Goal: Task Accomplishment & Management: Manage account settings

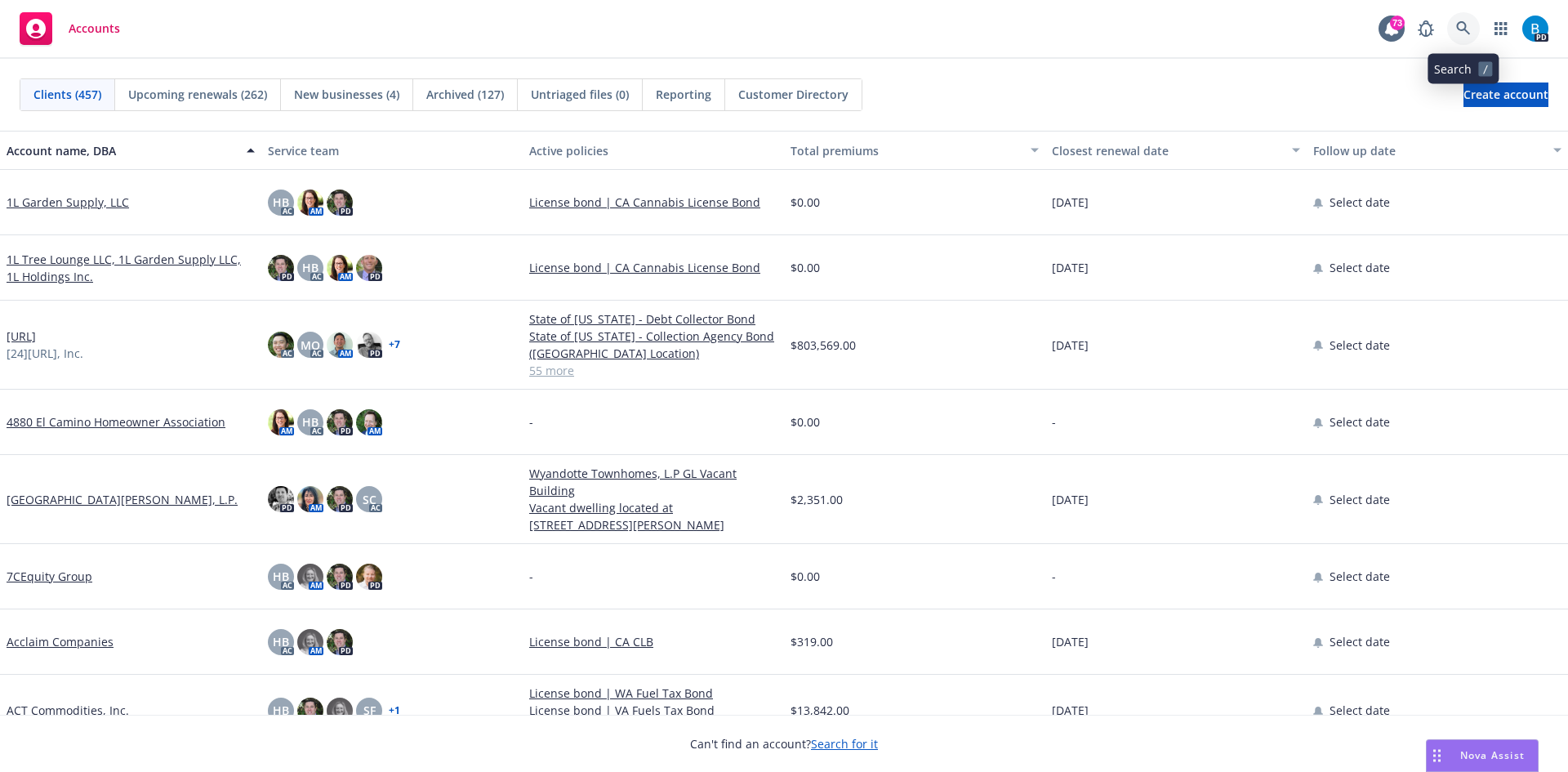
click at [1462, 27] on icon at bounding box center [1464, 28] width 15 height 15
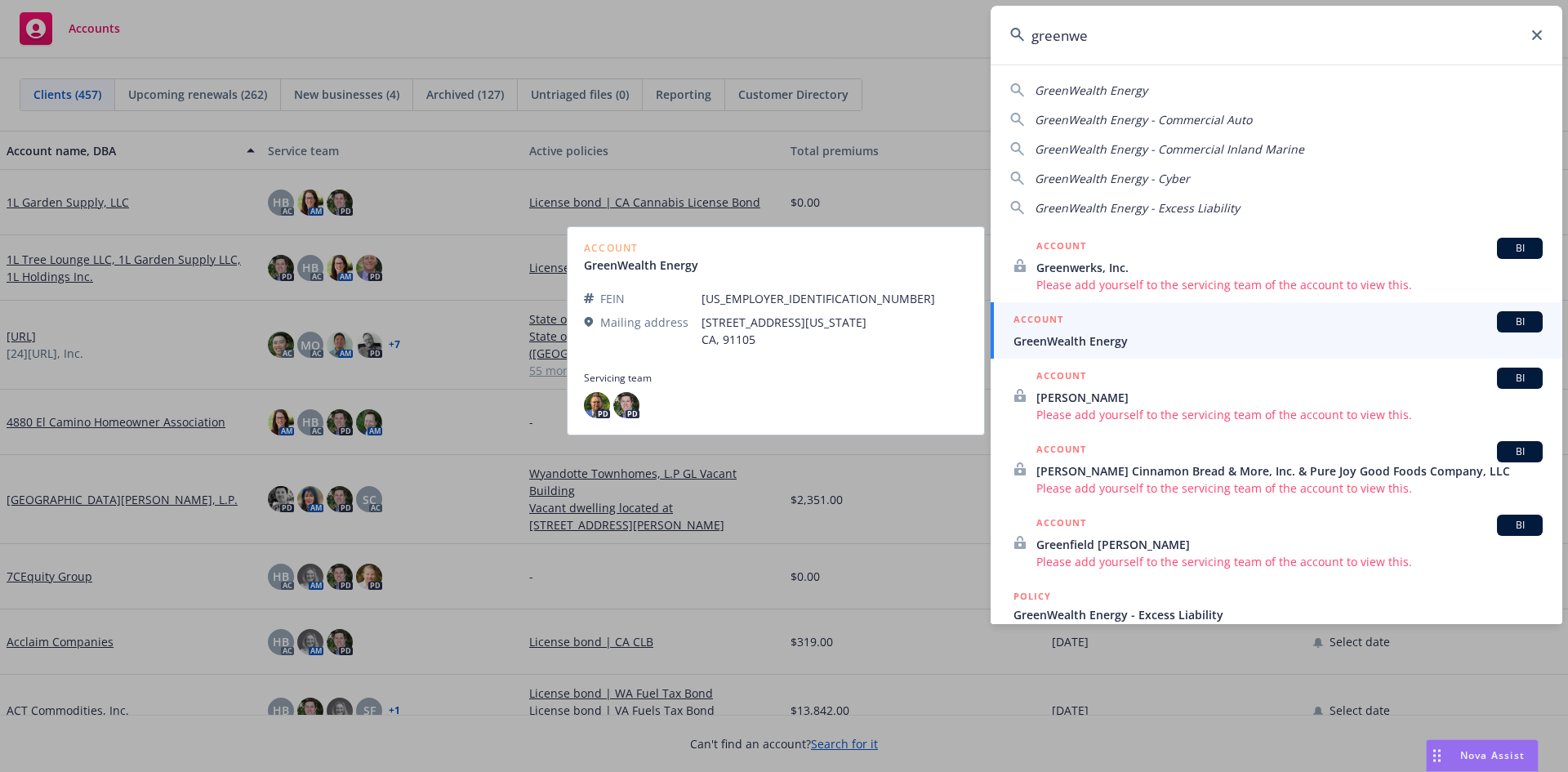
type input "greenwe"
click at [1076, 339] on span "GreenWealth Energy" at bounding box center [1279, 341] width 530 height 17
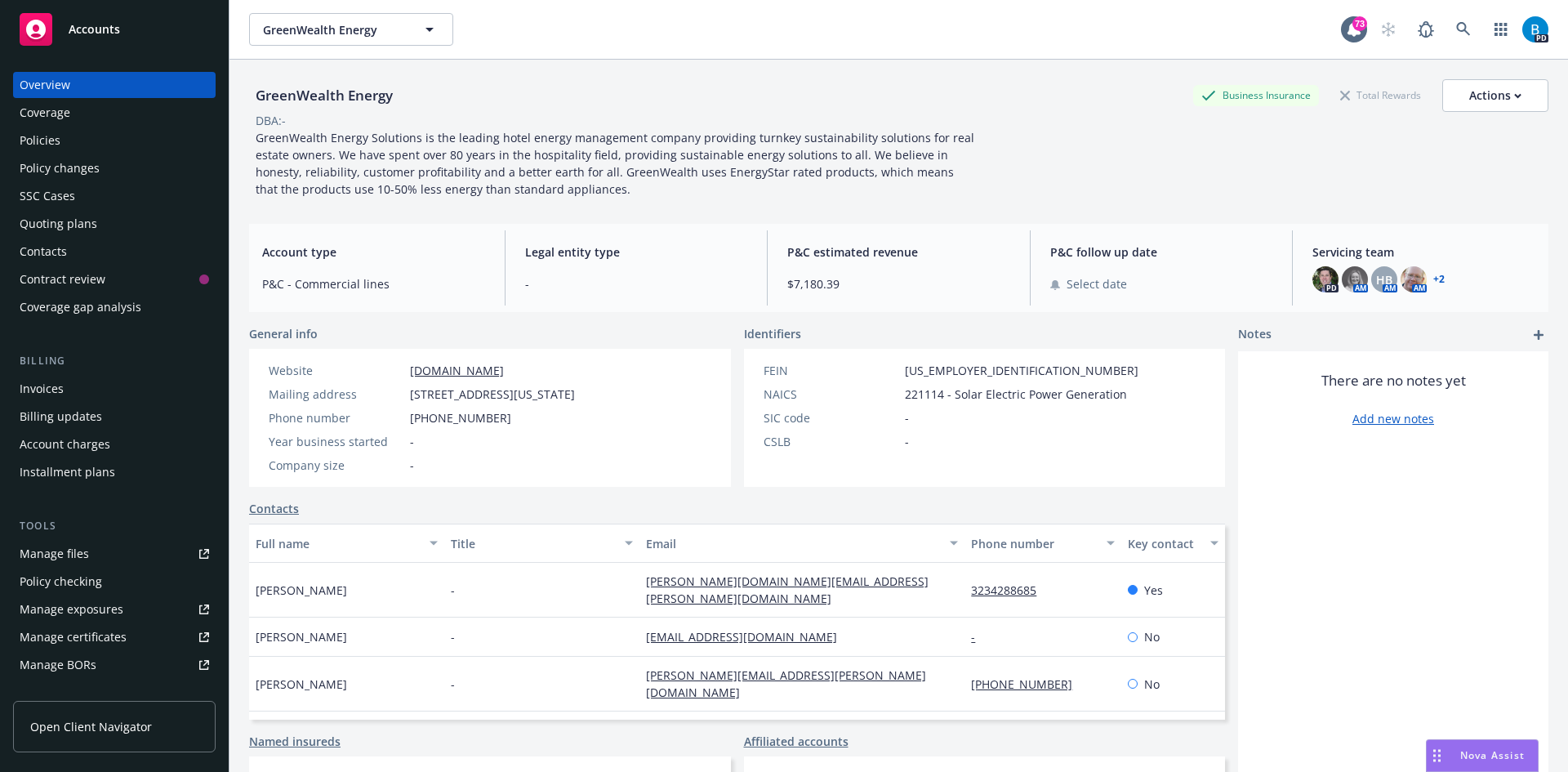
click at [1434, 278] on link "+ 2" at bounding box center [1439, 279] width 11 height 9
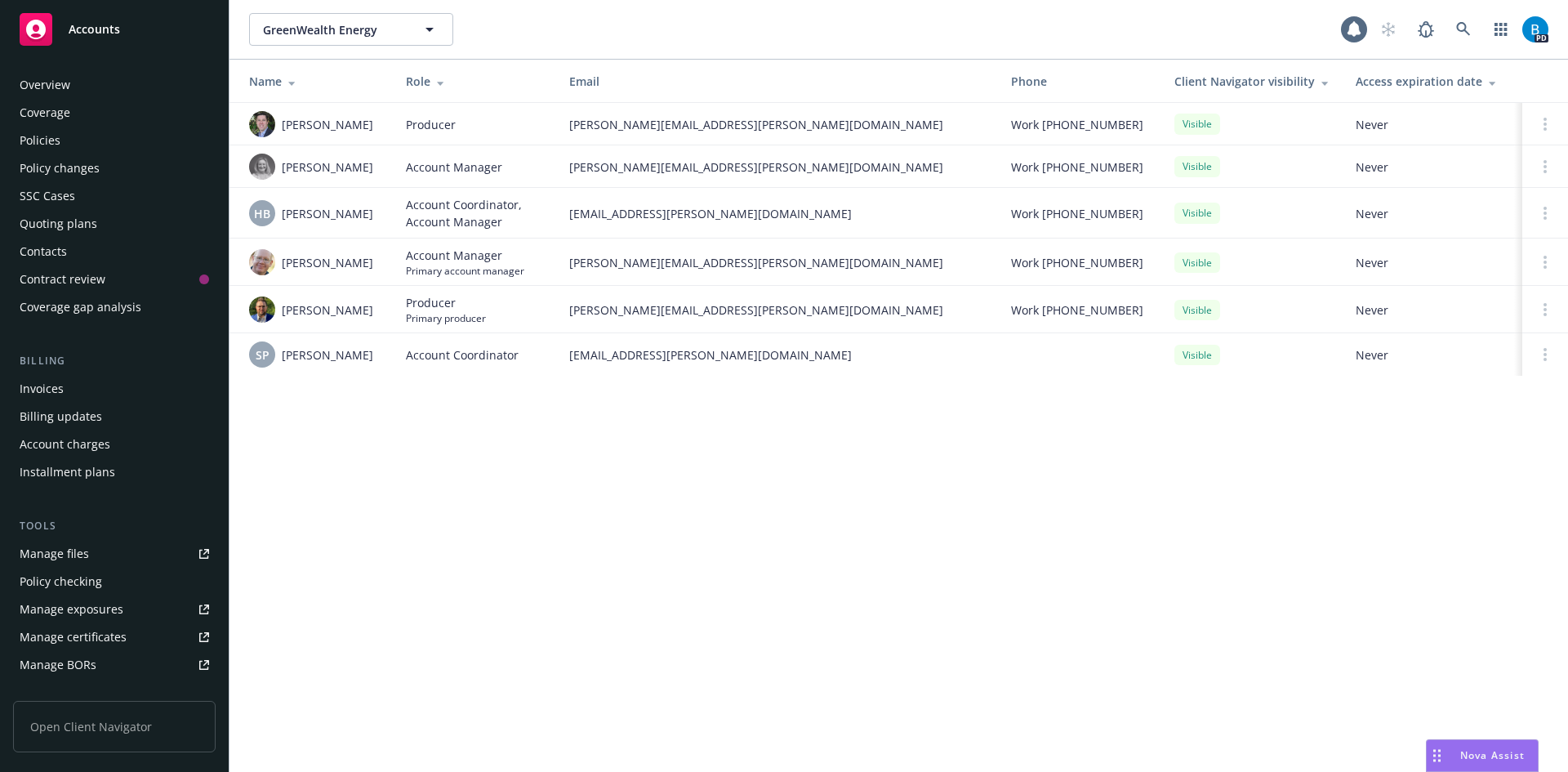
scroll to position [292, 0]
